Goal: Find specific page/section: Find specific page/section

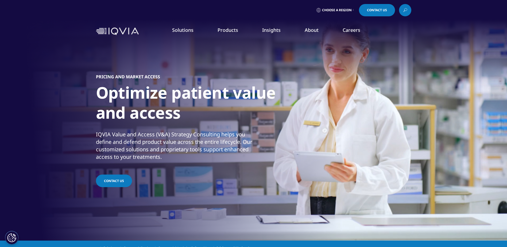
click at [139, 68] on link "Information Management" at bounding box center [161, 67] width 92 height 6
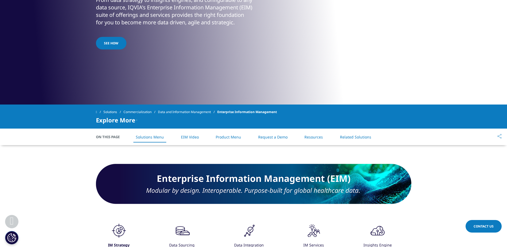
scroll to position [214, 0]
